Goal: Task Accomplishment & Management: Manage account settings

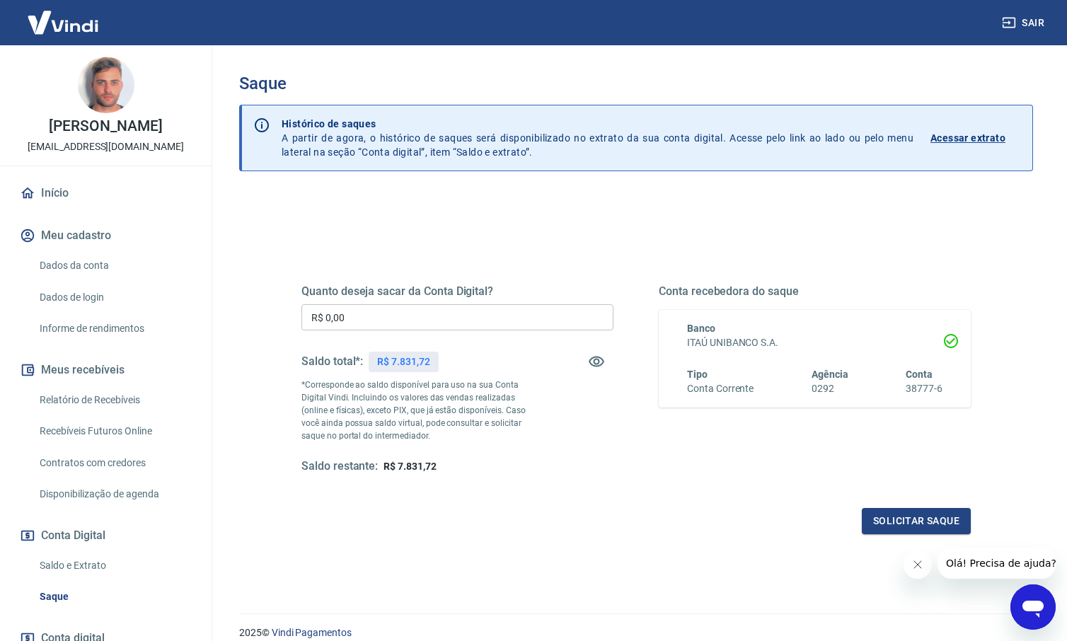
click at [415, 360] on p "R$ 7.831,72" at bounding box center [403, 362] width 52 height 15
copy p "7.831,72"
click at [424, 318] on input "R$ 0,00" at bounding box center [457, 317] width 312 height 26
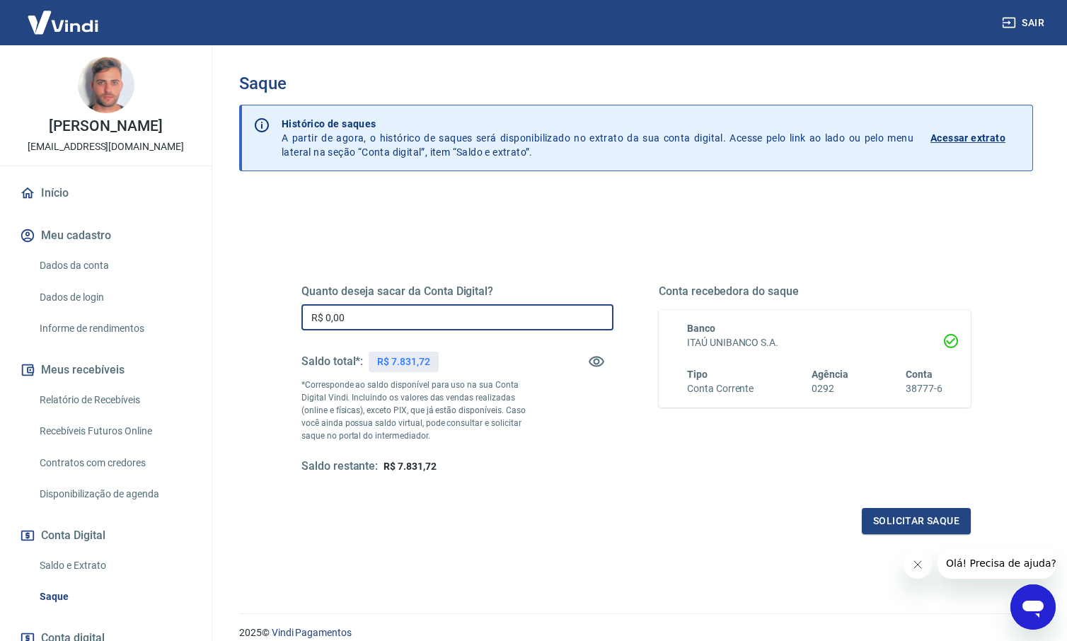
paste input "7.831,72"
type input "R$ 7.831,72"
click at [914, 522] on button "Solicitar saque" at bounding box center [916, 521] width 109 height 26
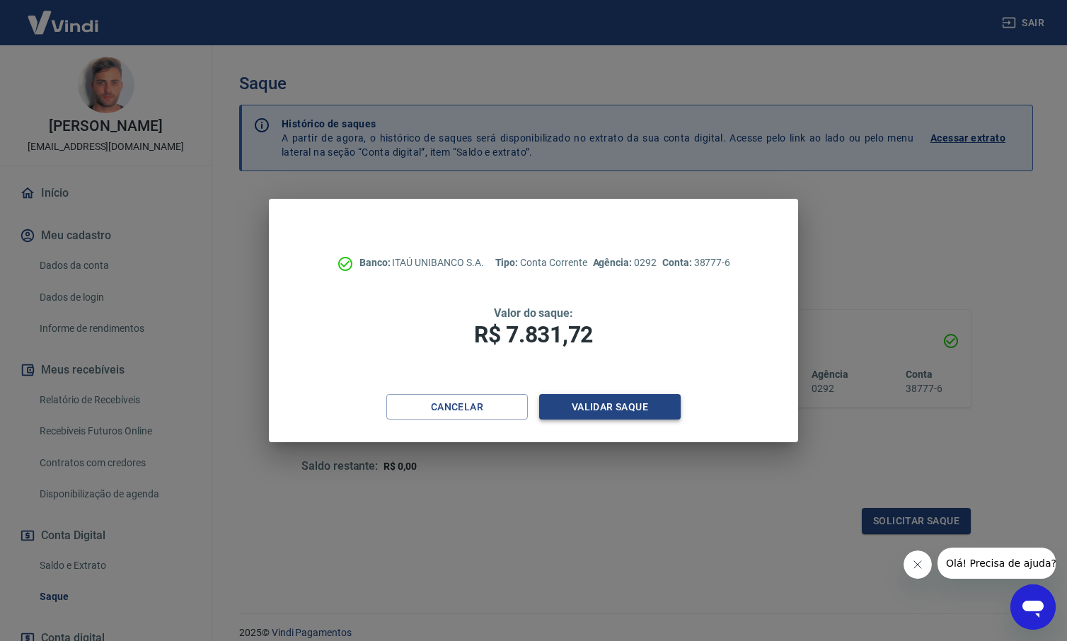
click at [635, 404] on button "Validar saque" at bounding box center [610, 407] width 142 height 26
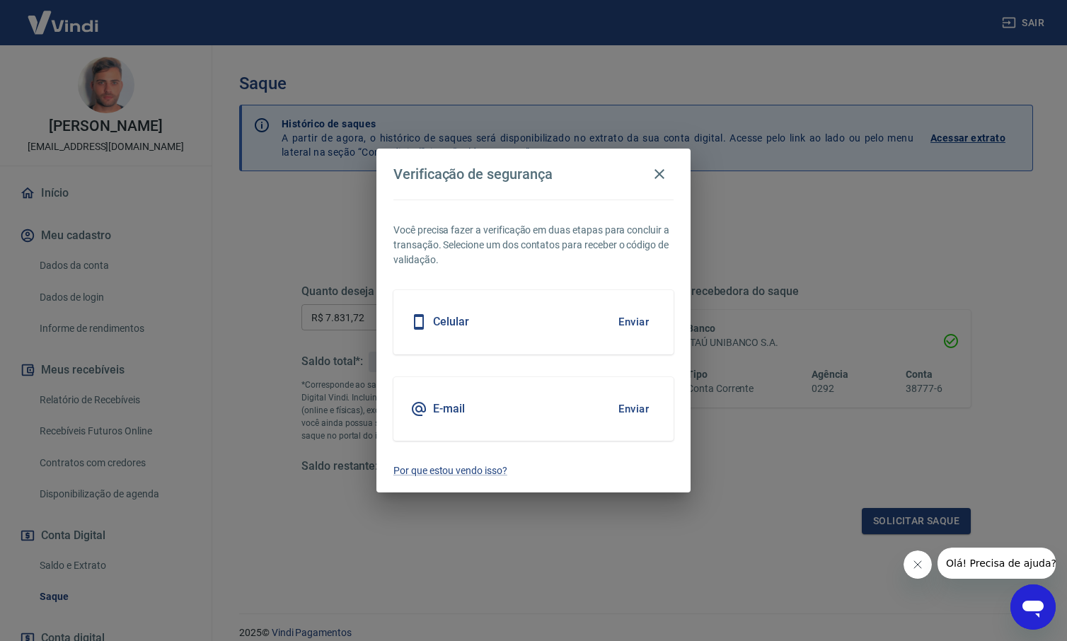
click at [638, 322] on button "Enviar" at bounding box center [634, 322] width 46 height 30
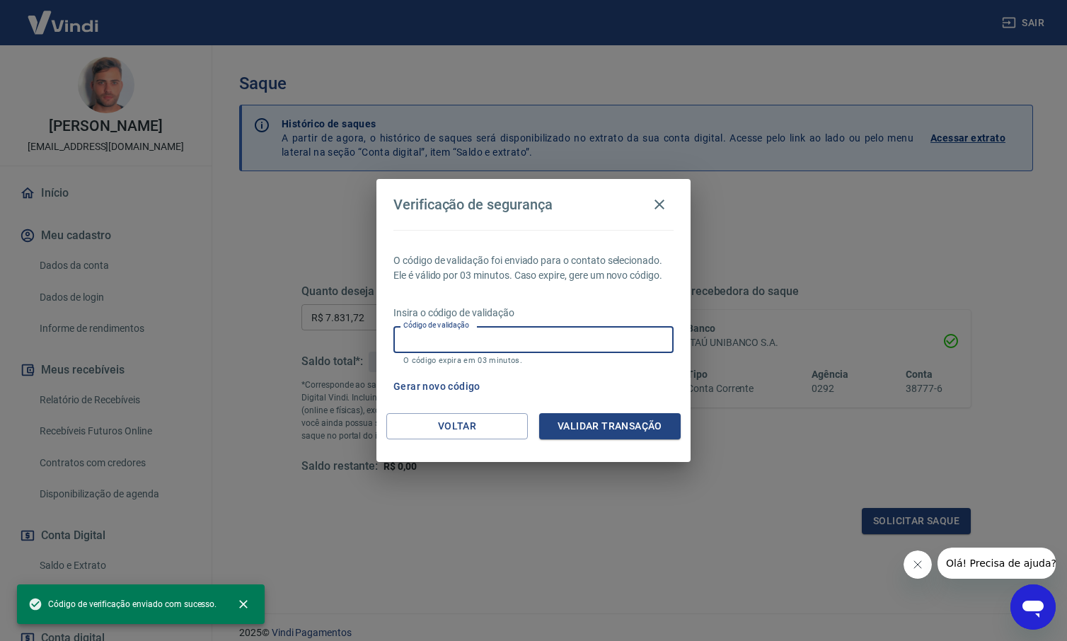
click at [604, 340] on input "Código de validação" at bounding box center [533, 339] width 280 height 26
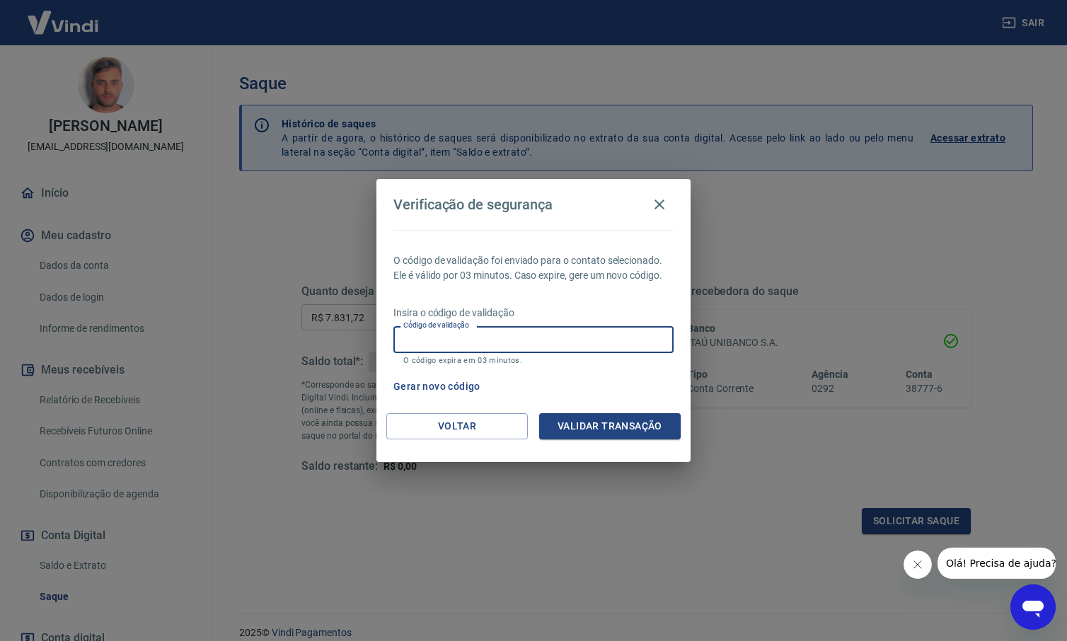
click at [447, 340] on input "Código de validação" at bounding box center [533, 339] width 280 height 26
click at [651, 381] on div "Gerar novo código" at bounding box center [531, 387] width 286 height 26
click at [519, 334] on input "Código de validação" at bounding box center [533, 339] width 280 height 26
click at [528, 342] on input "Código de validação" at bounding box center [533, 339] width 280 height 26
type input "456183"
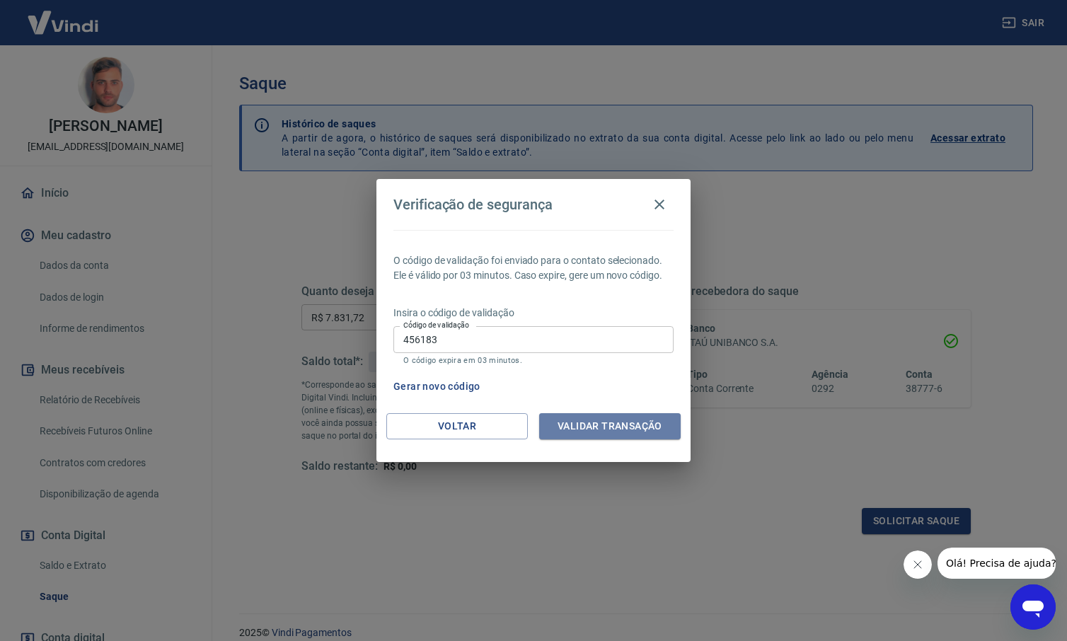
click at [616, 427] on button "Validar transação" at bounding box center [610, 426] width 142 height 26
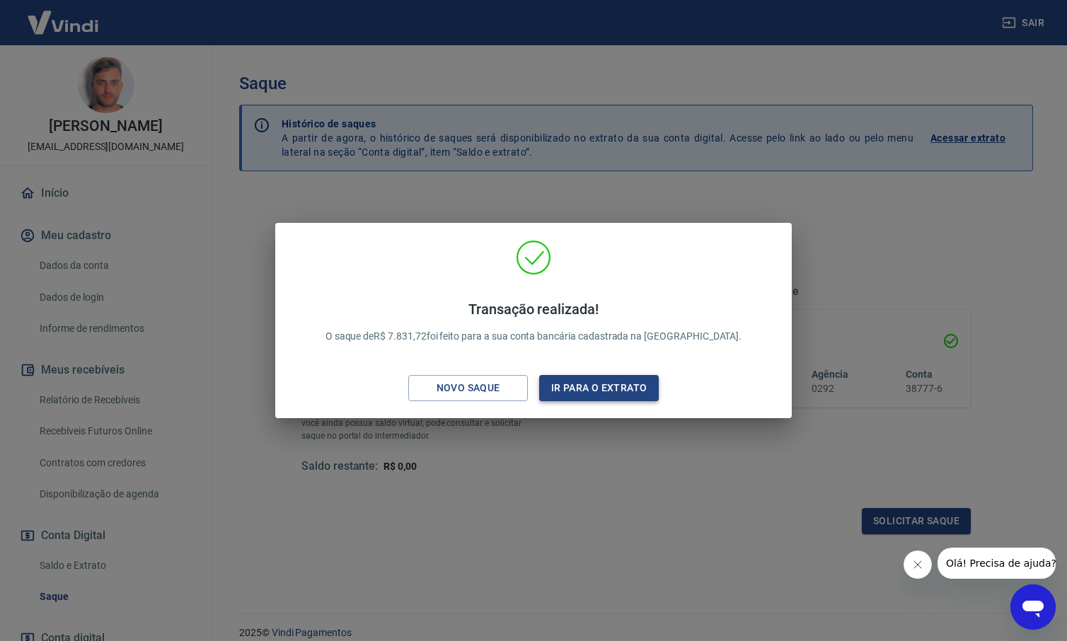
click at [599, 392] on button "Ir para o extrato" at bounding box center [599, 388] width 120 height 26
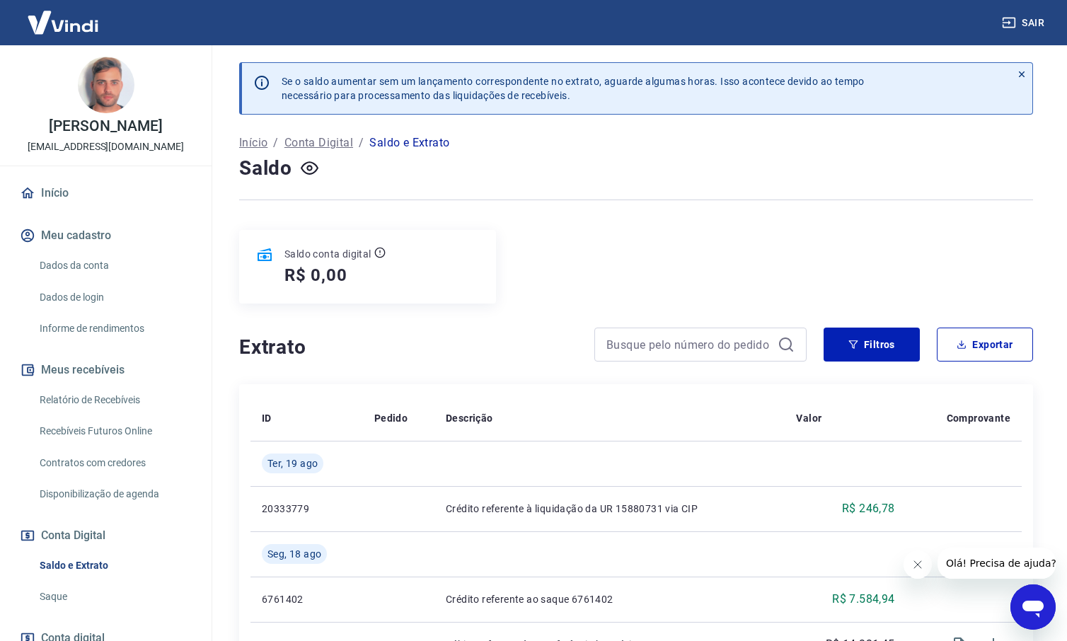
click at [75, 24] on img at bounding box center [63, 22] width 92 height 43
